Goal: Task Accomplishment & Management: Manage account settings

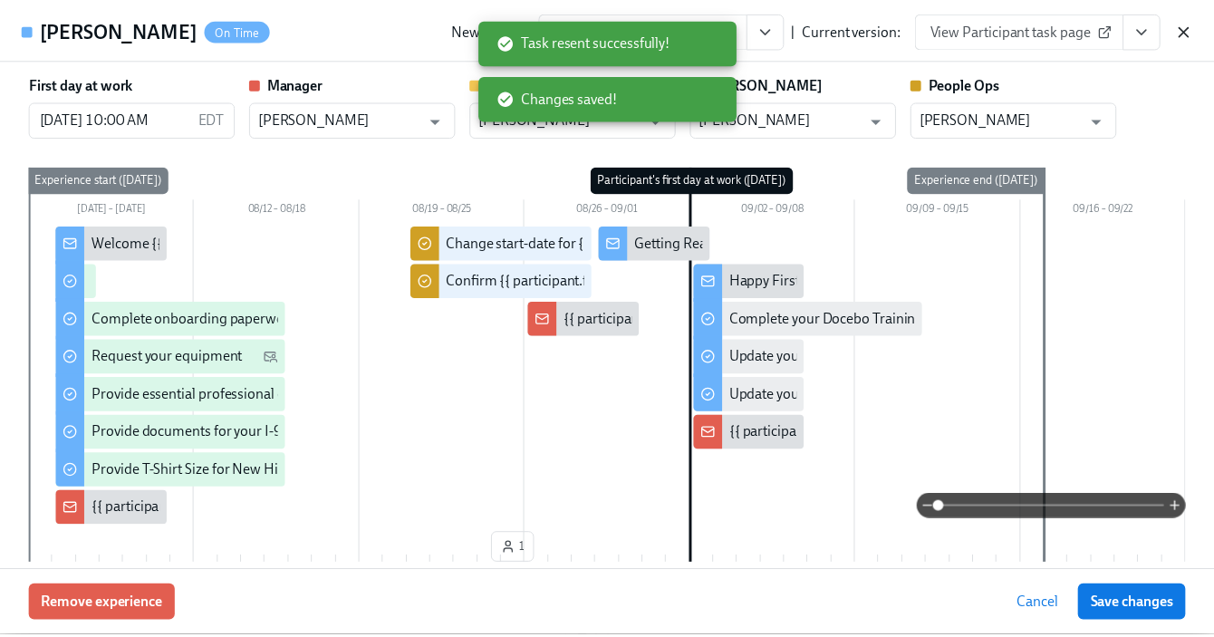
scroll to position [1009, 0]
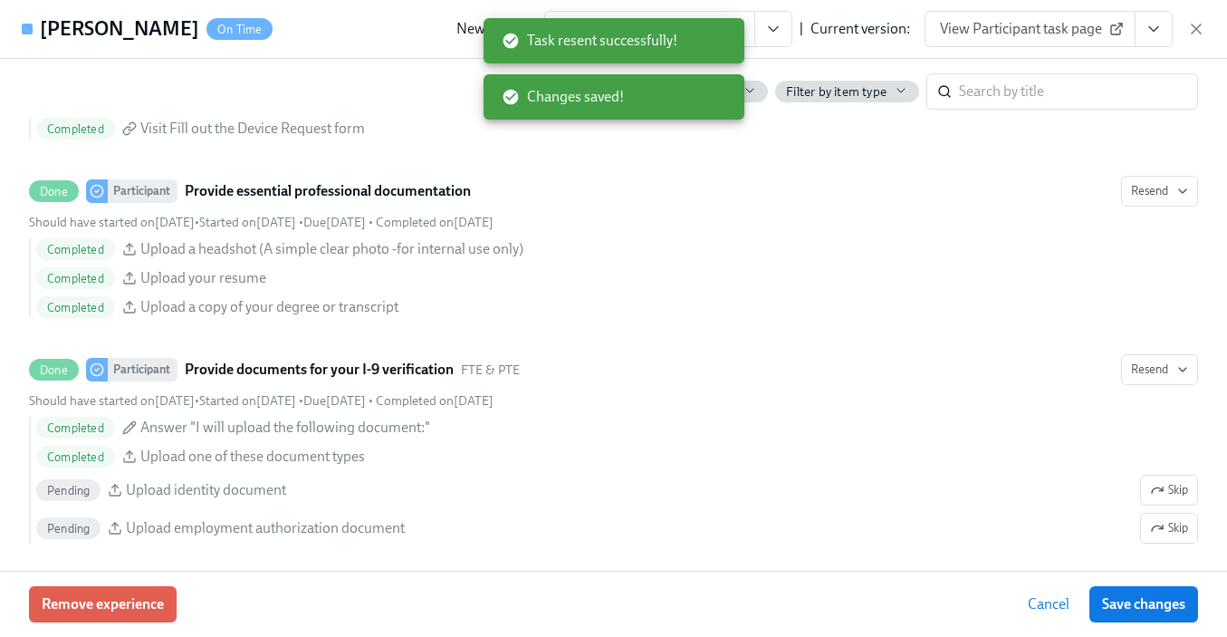
drag, startPoint x: 1193, startPoint y: 35, endPoint x: 1016, endPoint y: 14, distance: 177.8
click at [1193, 35] on icon "button" at bounding box center [1196, 29] width 18 height 18
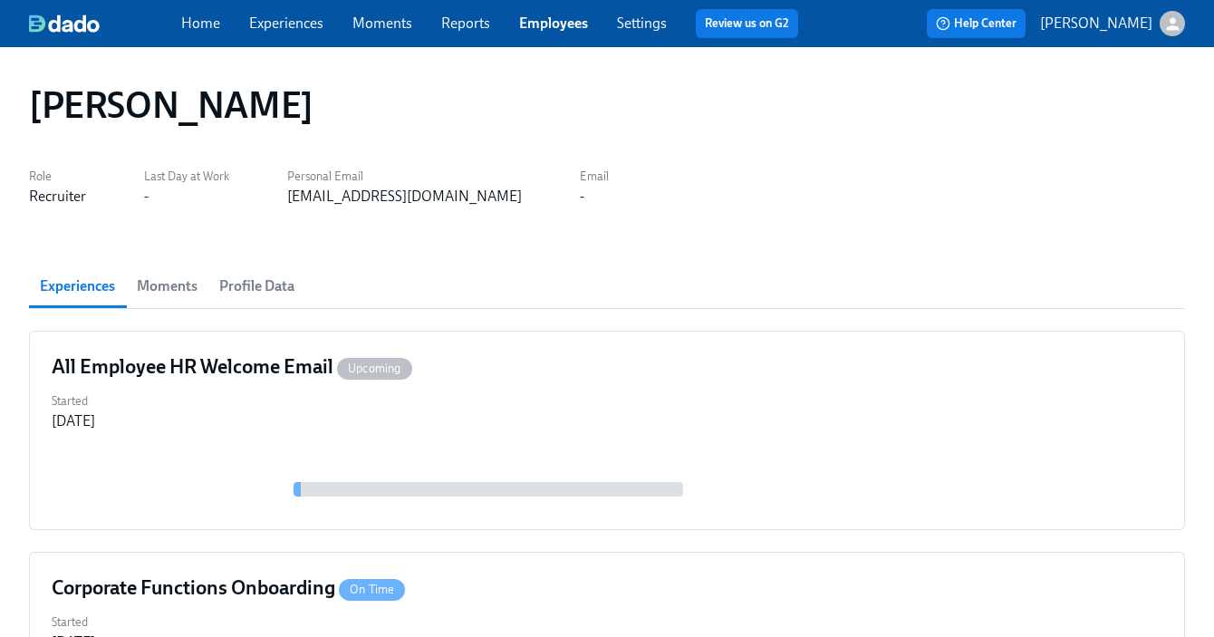
click at [622, 26] on link "Settings" at bounding box center [642, 22] width 50 height 17
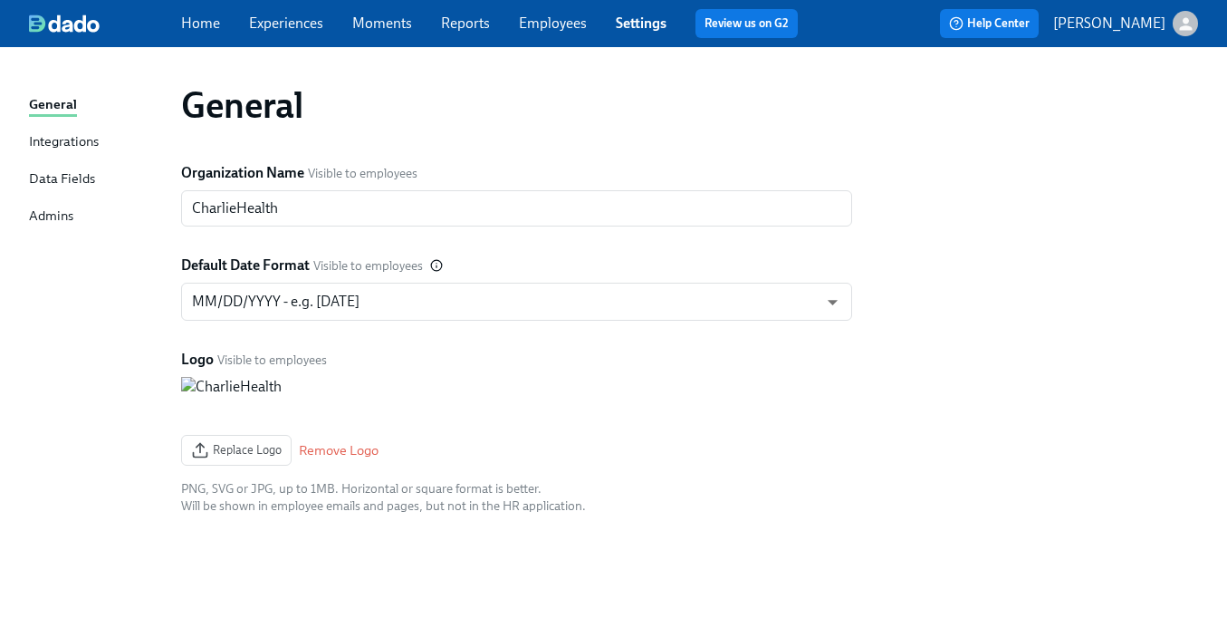
click at [47, 208] on div "Admins" at bounding box center [51, 217] width 44 height 23
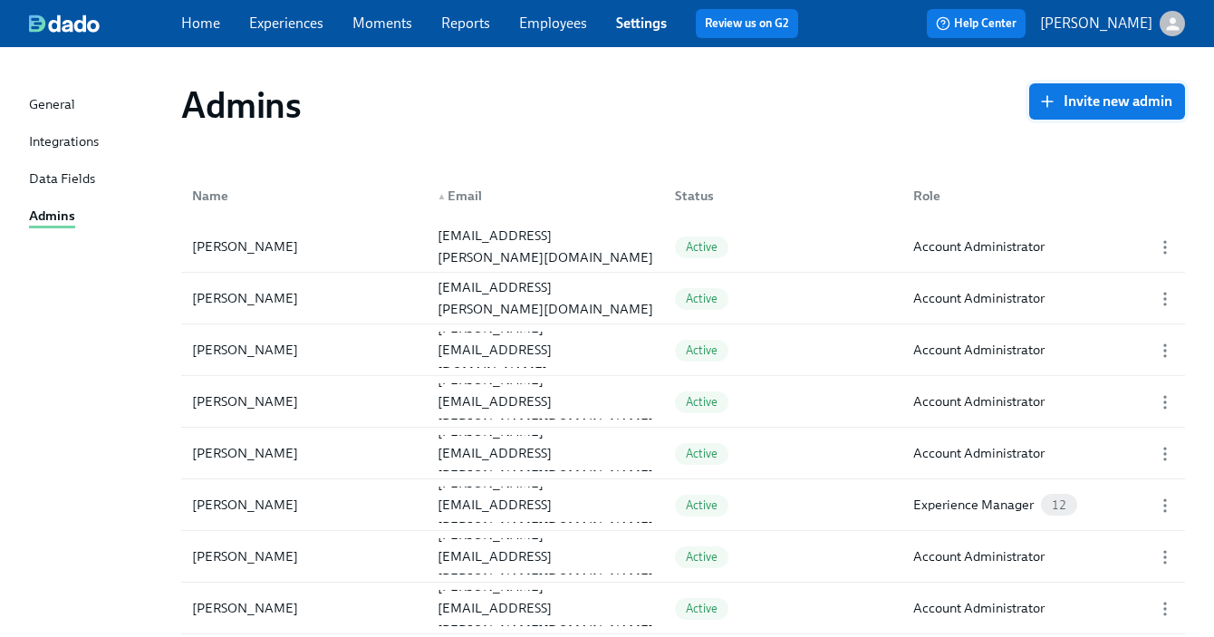
click at [1052, 104] on icon "button" at bounding box center [1047, 101] width 18 height 18
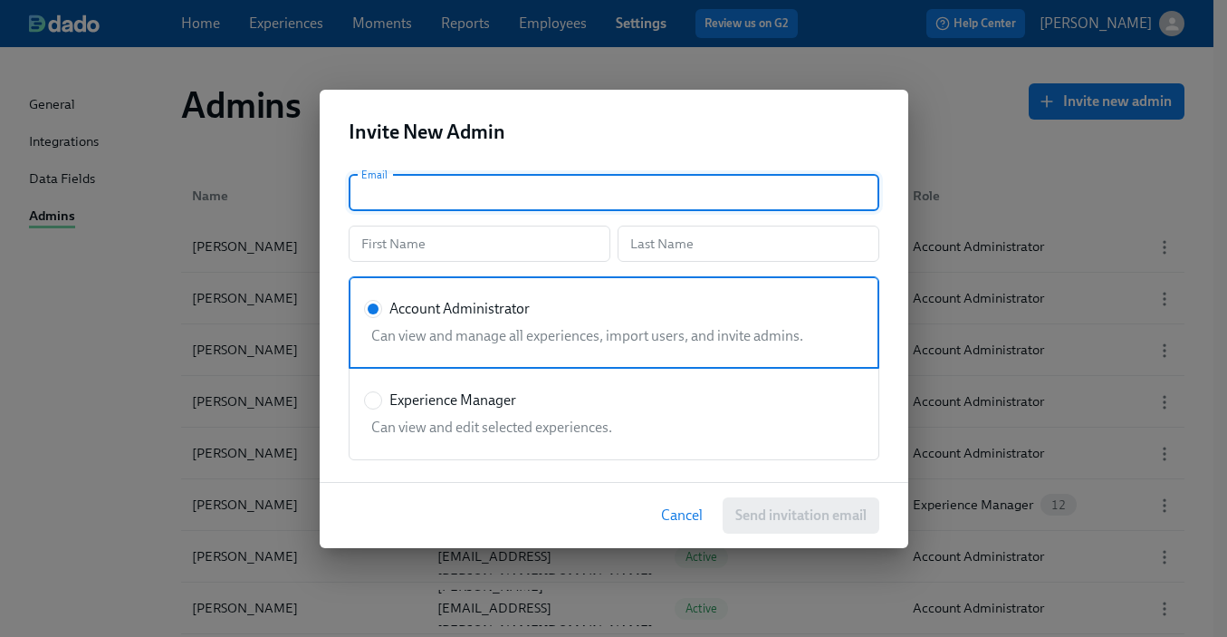
click at [533, 207] on input "text" at bounding box center [614, 193] width 531 height 36
click at [496, 245] on input "text" at bounding box center [480, 244] width 262 height 36
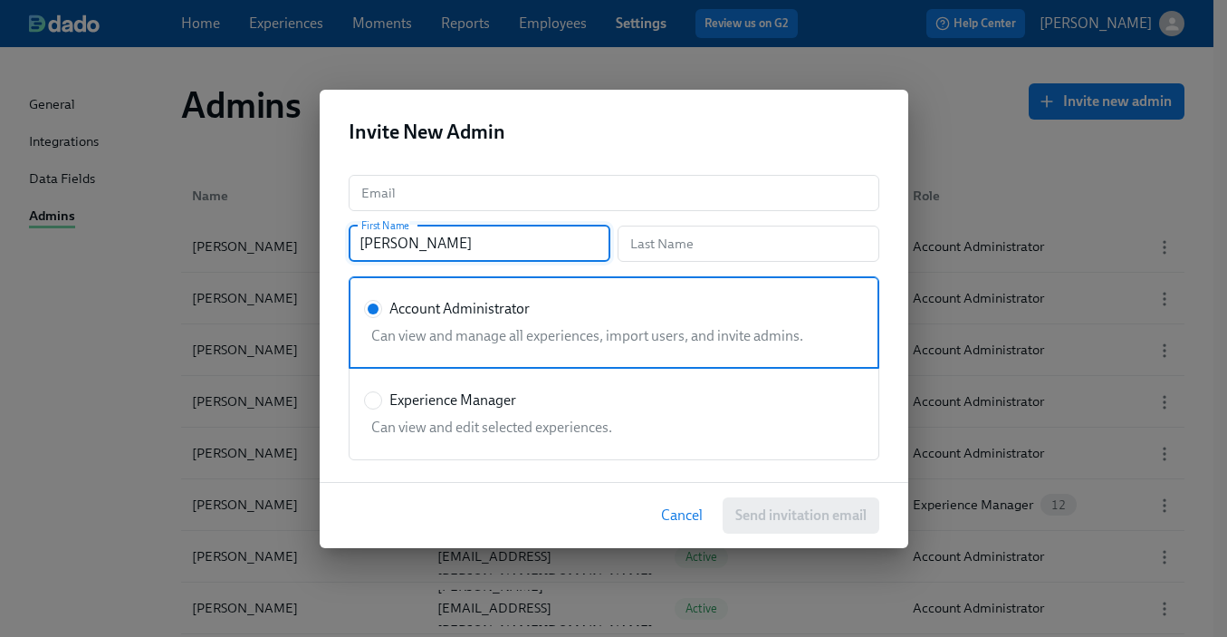
type input "[PERSON_NAME]"
click at [712, 235] on input "text" at bounding box center [749, 244] width 262 height 36
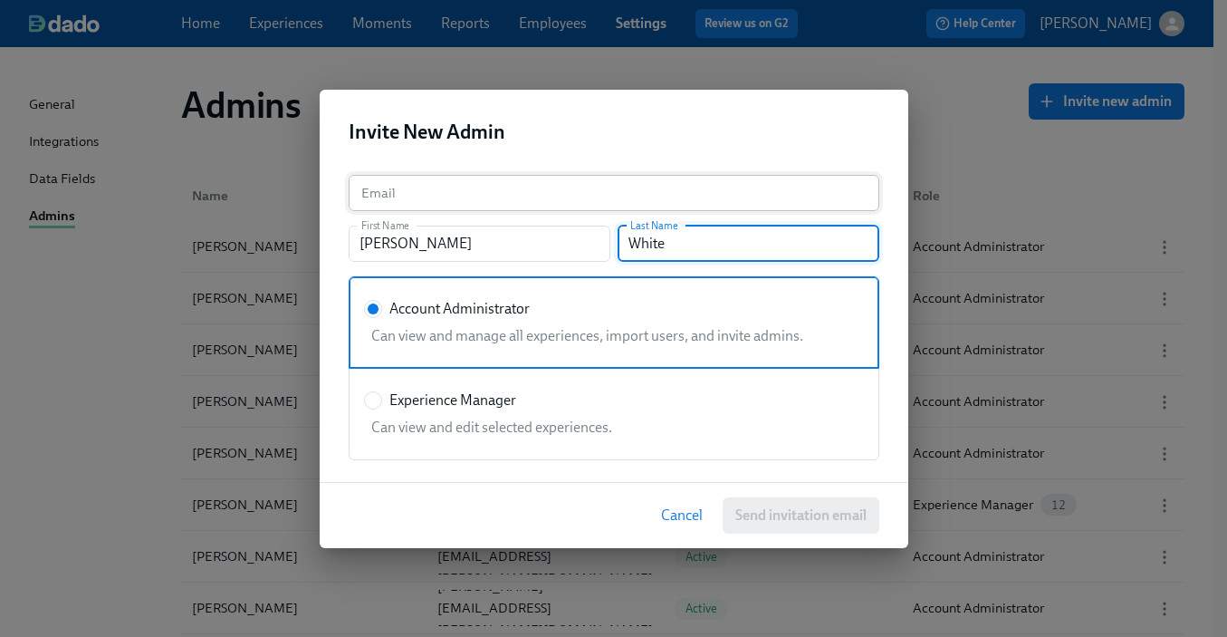
type input "White"
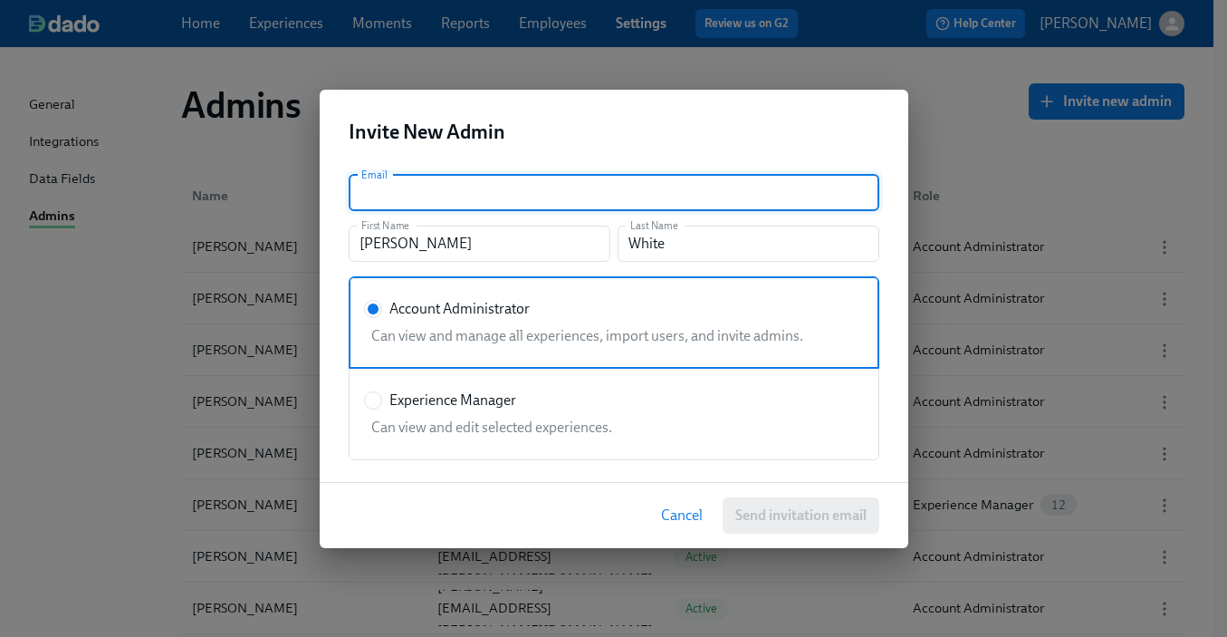
click at [477, 185] on input "text" at bounding box center [614, 193] width 531 height 36
paste input "[PERSON_NAME][EMAIL_ADDRESS][DOMAIN_NAME]"
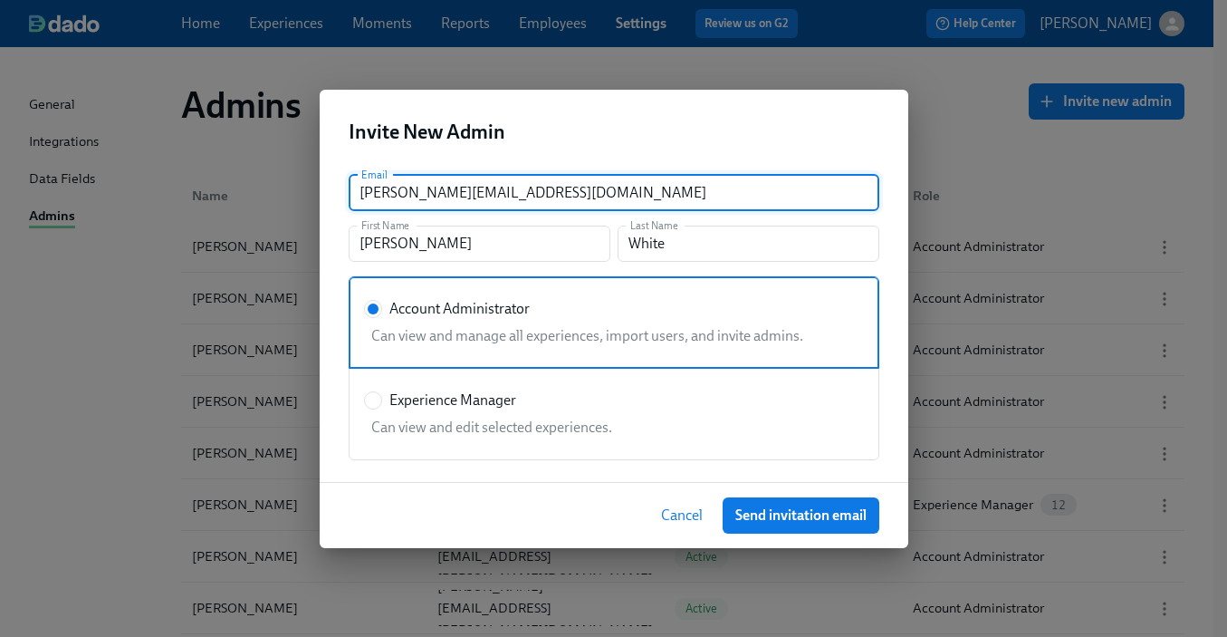
type input "[PERSON_NAME][EMAIL_ADDRESS][DOMAIN_NAME]"
click at [590, 147] on div "Invite New Admin" at bounding box center [614, 125] width 589 height 71
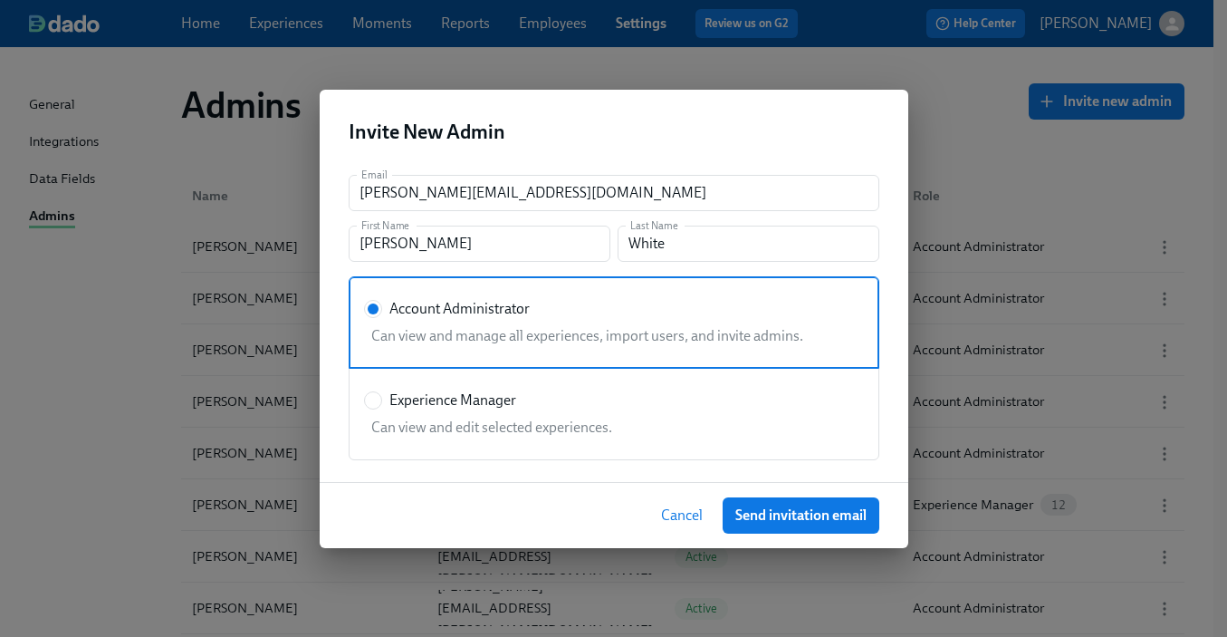
click at [466, 396] on span "Experience Manager" at bounding box center [452, 400] width 127 height 20
click at [381, 396] on input "Experience Manager" at bounding box center [373, 400] width 16 height 16
radio input "true"
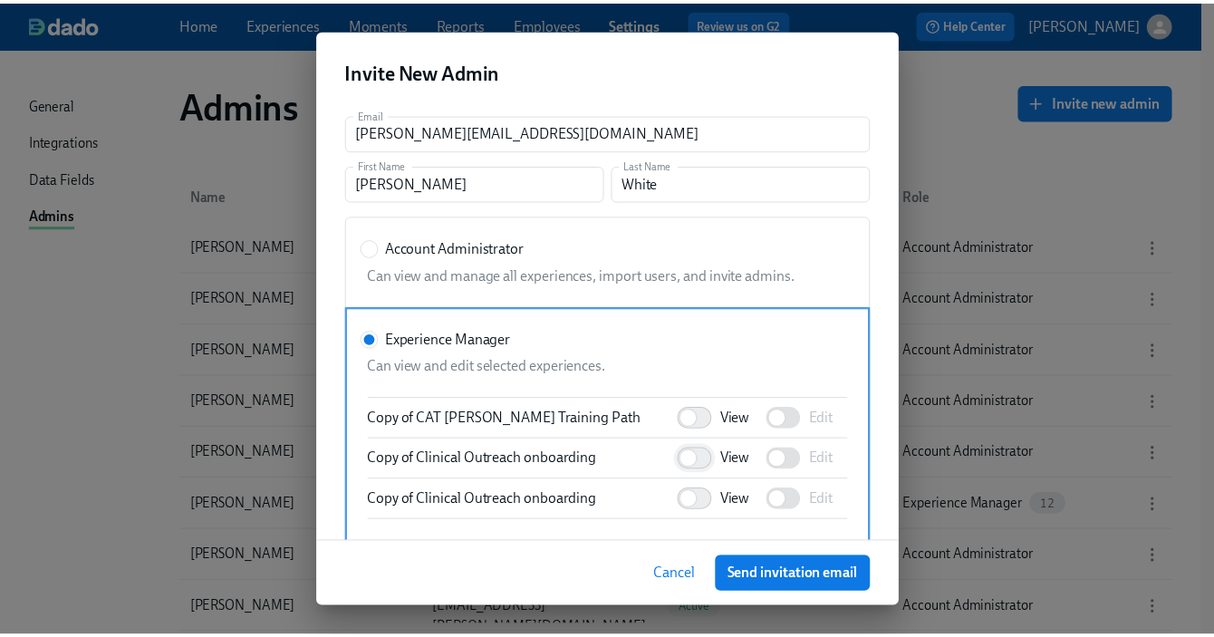
scroll to position [1181, 0]
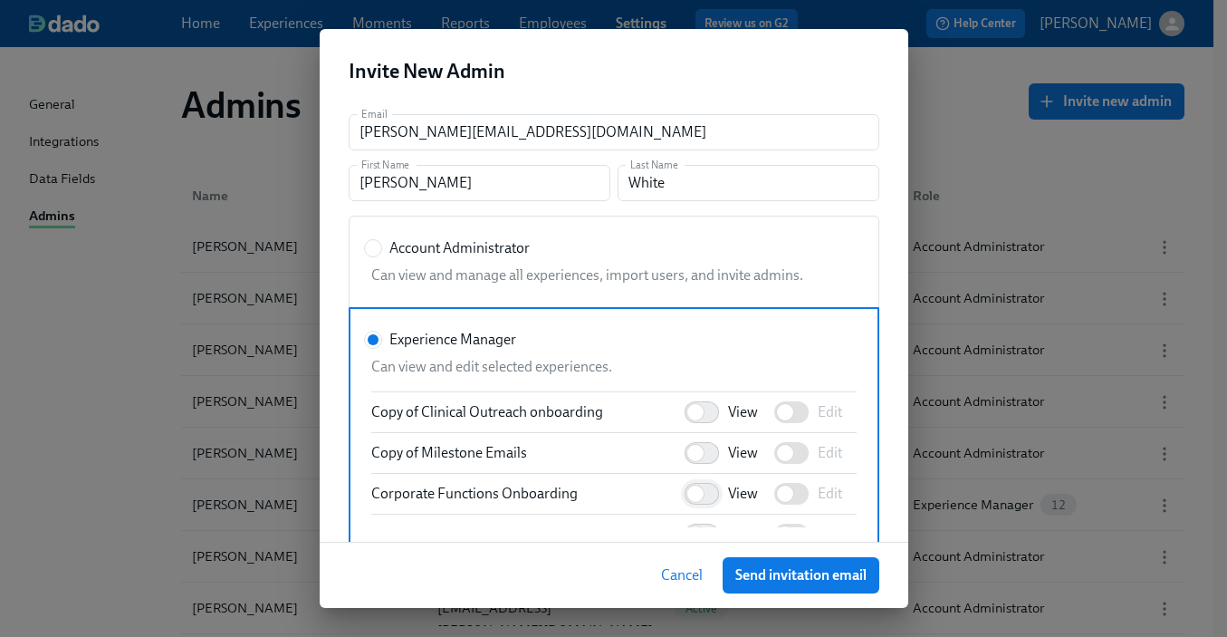
click at [678, 495] on input "View" at bounding box center [696, 494] width 120 height 40
checkbox input "true"
click at [778, 500] on input "Edit" at bounding box center [785, 494] width 120 height 40
checkbox input "true"
click at [785, 573] on span "Send invitation email" at bounding box center [800, 575] width 131 height 18
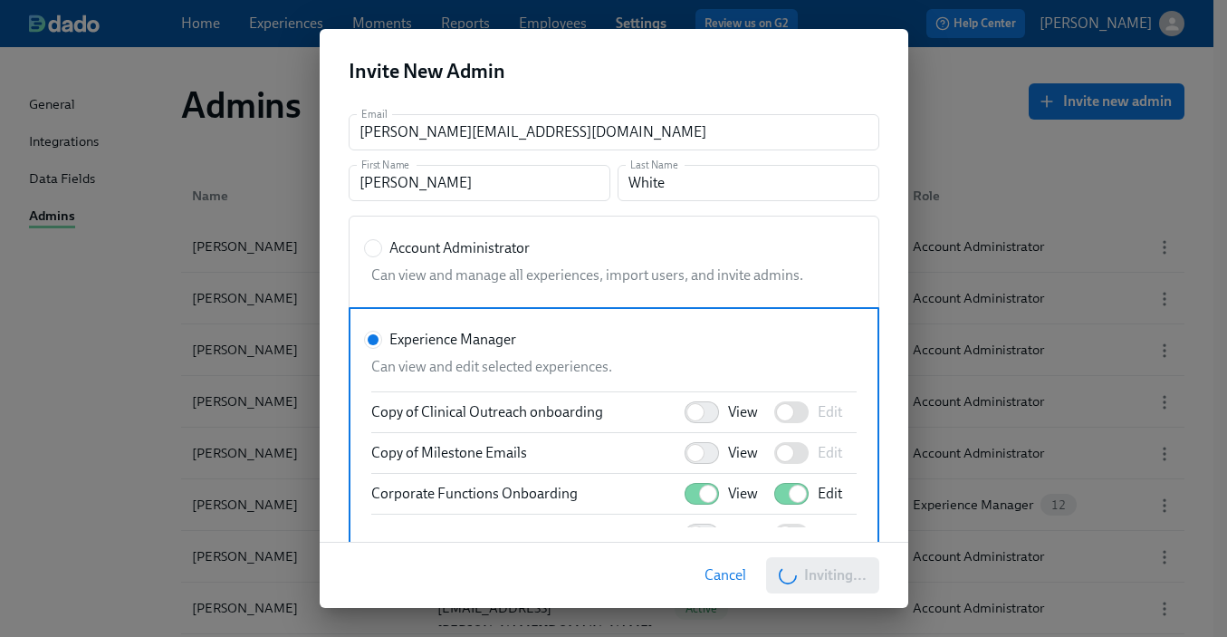
radio input "true"
